Goal: Information Seeking & Learning: Learn about a topic

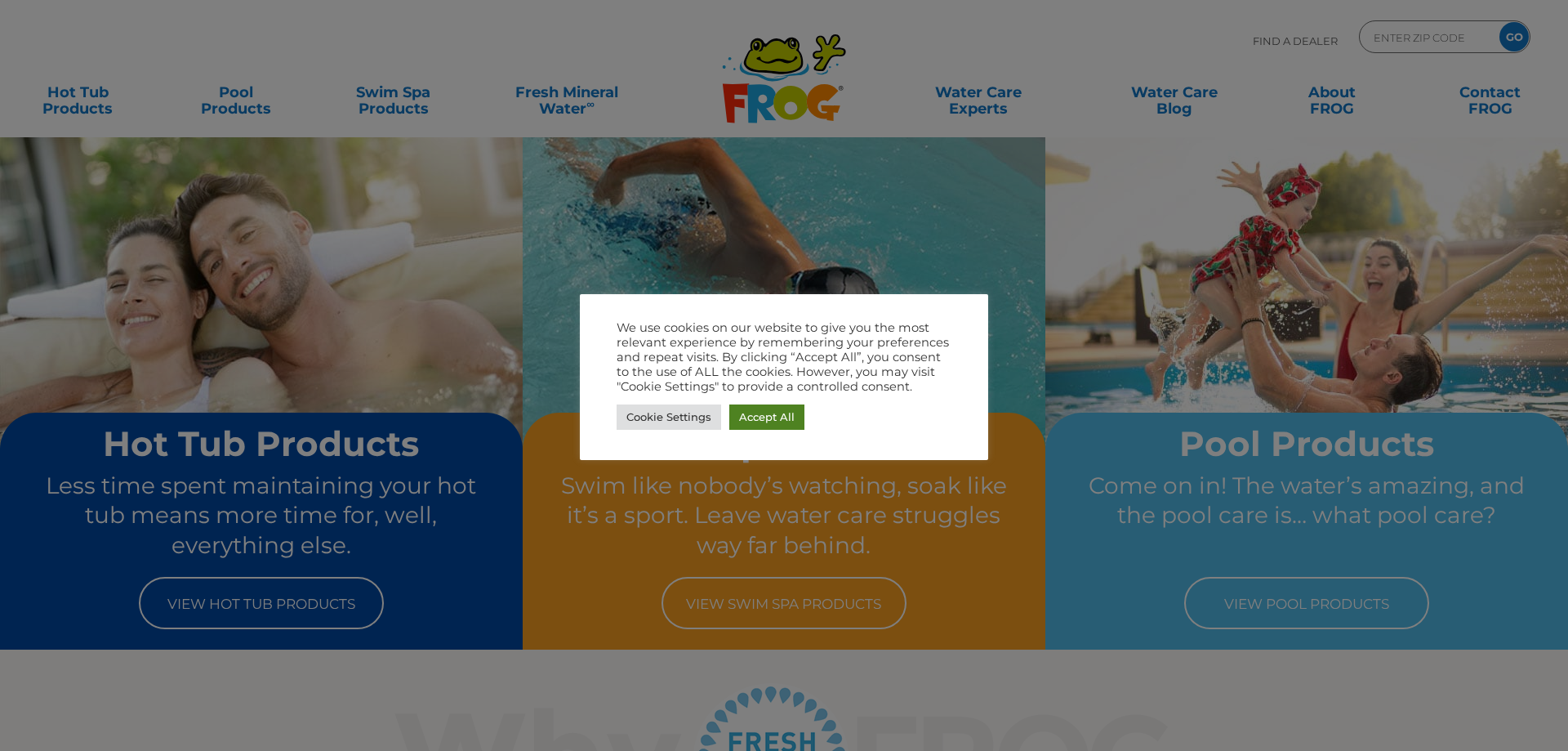
click at [761, 427] on link "Accept All" at bounding box center [767, 416] width 75 height 25
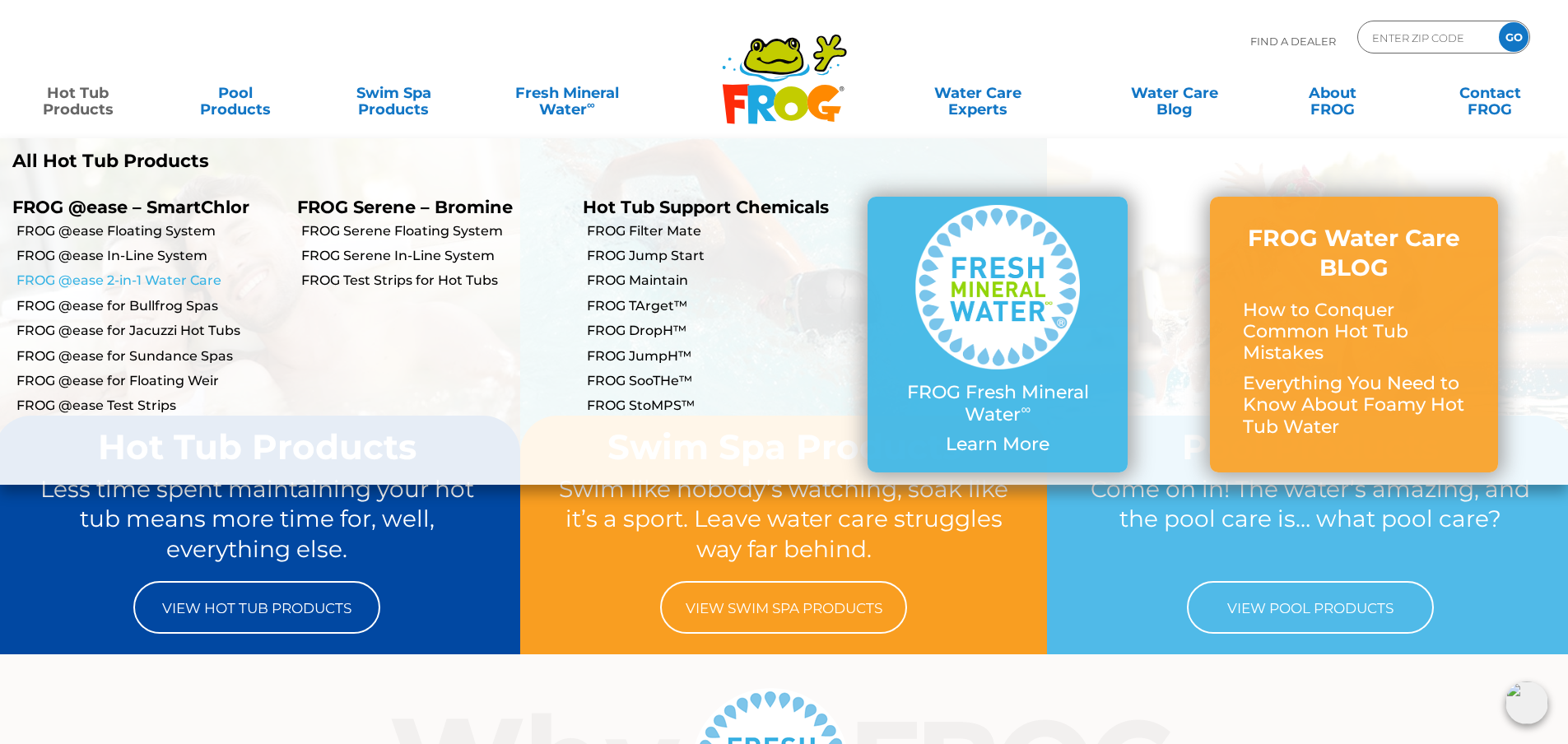
click at [130, 281] on link "FROG @ease 2-in-1 Water Care" at bounding box center [151, 281] width 269 height 18
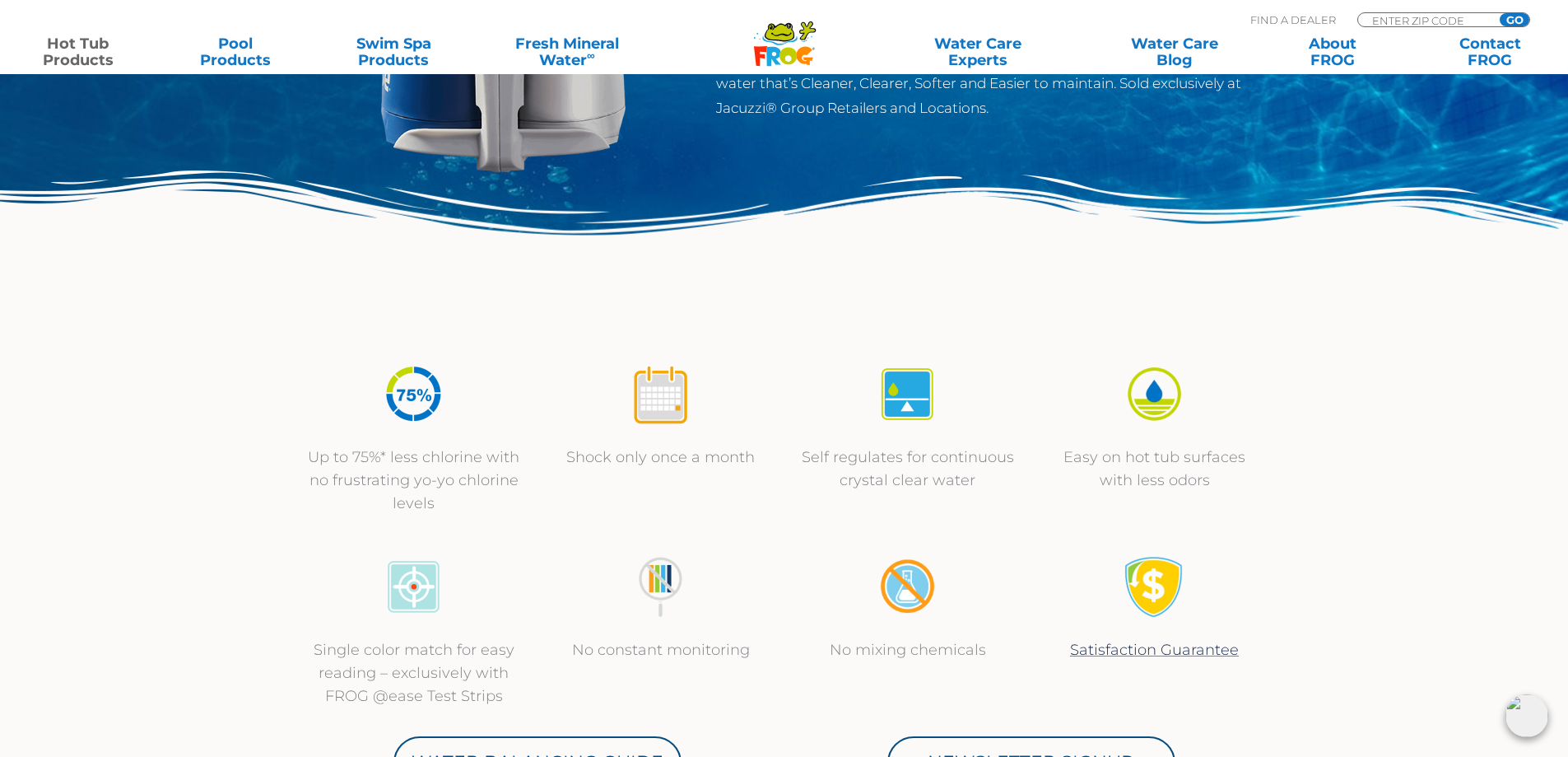
scroll to position [82, 0]
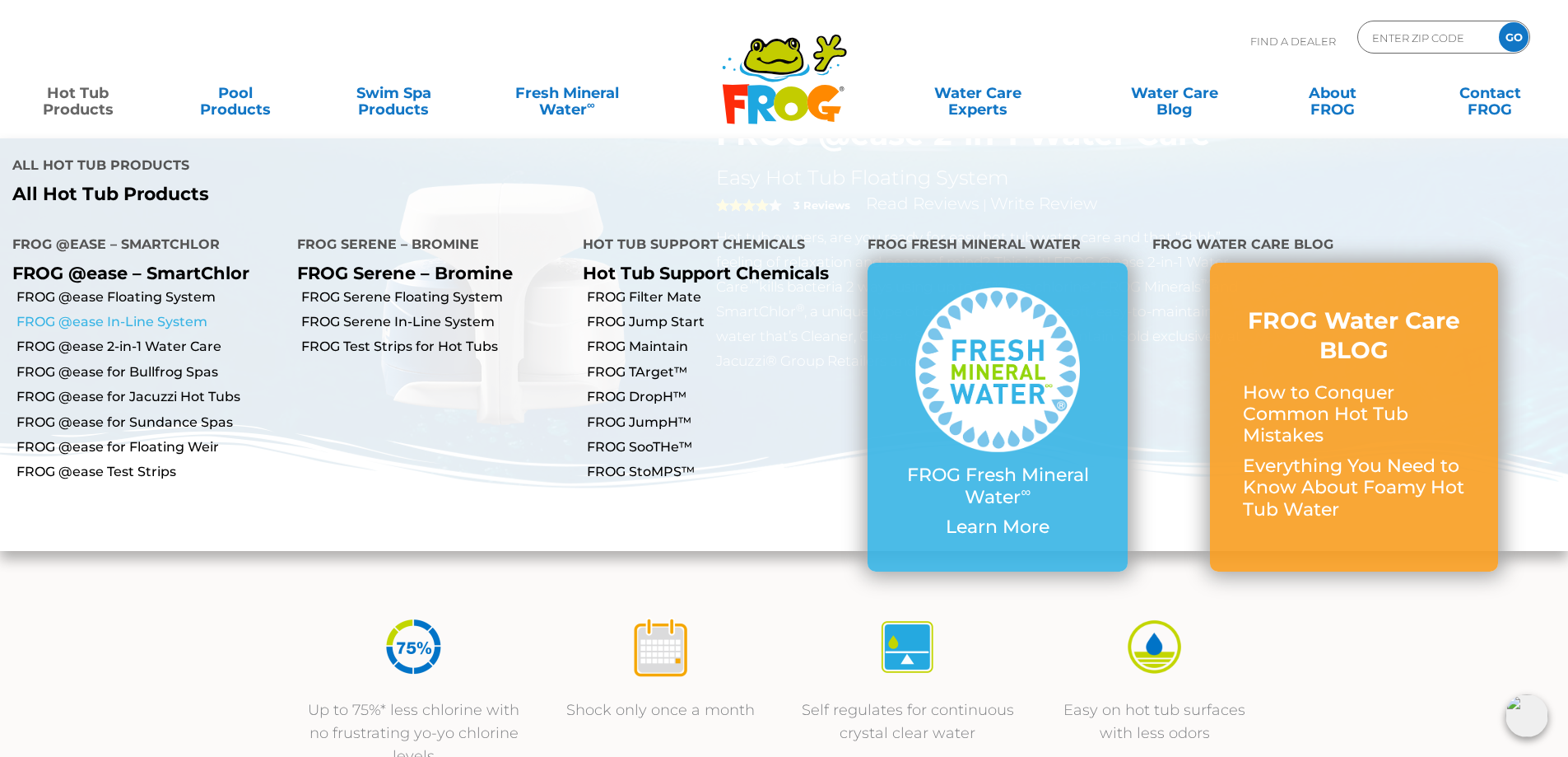
click at [106, 313] on link "FROG @ease In-Line System" at bounding box center [151, 322] width 269 height 18
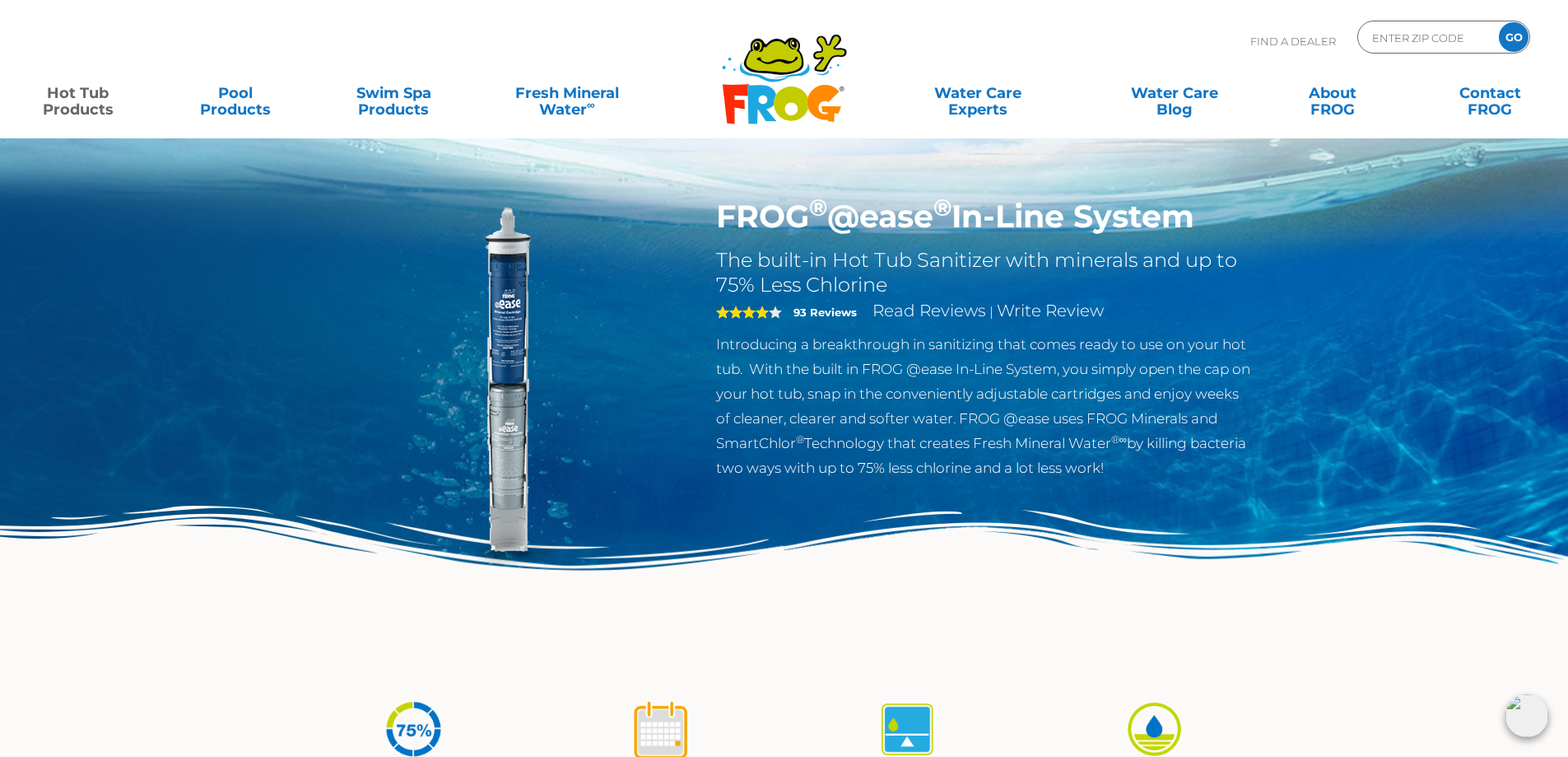
drag, startPoint x: 970, startPoint y: 217, endPoint x: 1209, endPoint y: 219, distance: 239.0
click at [1209, 219] on h1 "FROG ® @ease ® In-Line System" at bounding box center [985, 217] width 538 height 38
copy h1 "In-Line System"
